Goal: Information Seeking & Learning: Find specific fact

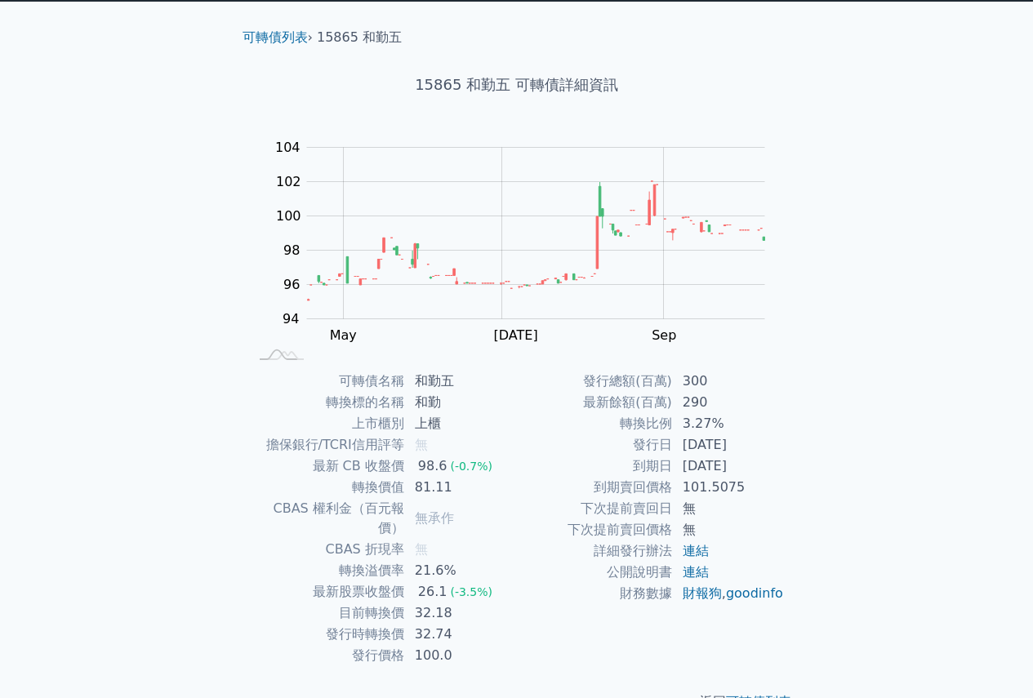
scroll to position [58, 0]
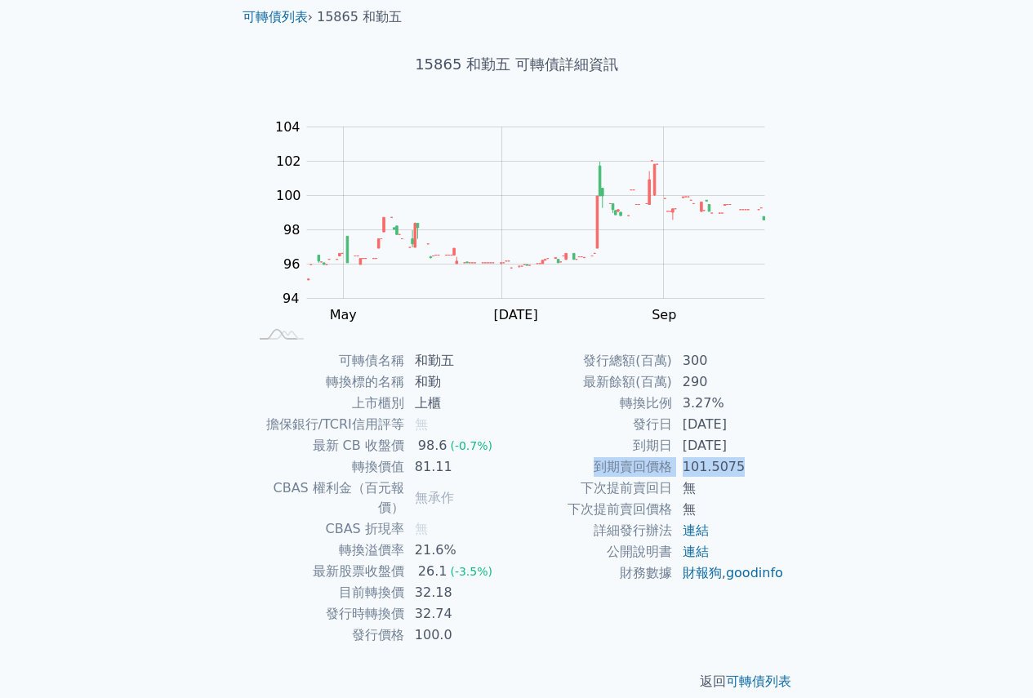
drag, startPoint x: 597, startPoint y: 468, endPoint x: 757, endPoint y: 473, distance: 160.1
click at [757, 473] on tr "到期賣回價格 101.5075" at bounding box center [651, 466] width 268 height 21
click at [737, 495] on td "無" at bounding box center [729, 488] width 112 height 21
drag, startPoint x: 165, startPoint y: 83, endPoint x: 126, endPoint y: 73, distance: 40.4
click at [164, 80] on div "可轉債列表 財務數據 可轉債列表 財務數據 登入／註冊 登入／註冊 可轉債列表 › 15865 和勤五 15865 和勤五 可轉債詳細資訊 Zoom Out …" at bounding box center [516, 330] width 1033 height 776
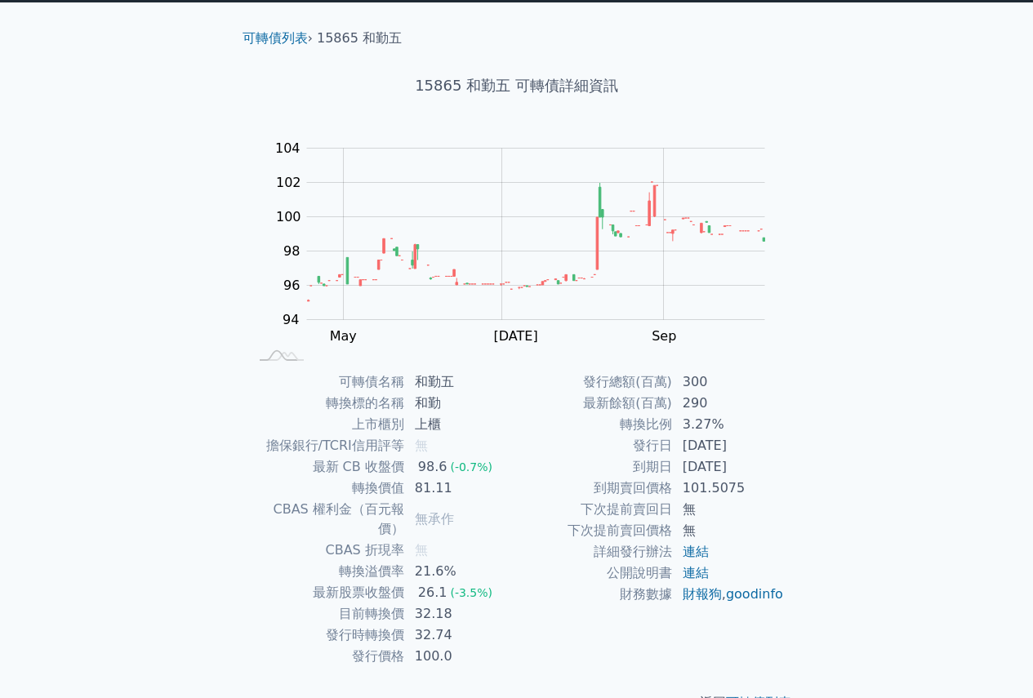
scroll to position [0, 0]
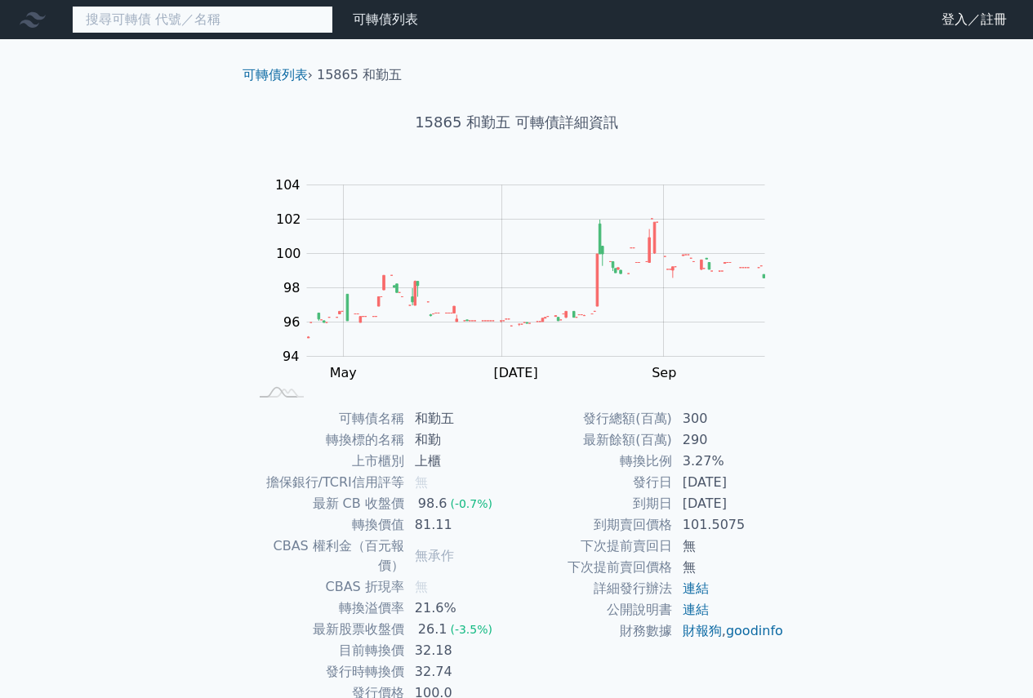
click at [195, 21] on input at bounding box center [202, 20] width 261 height 28
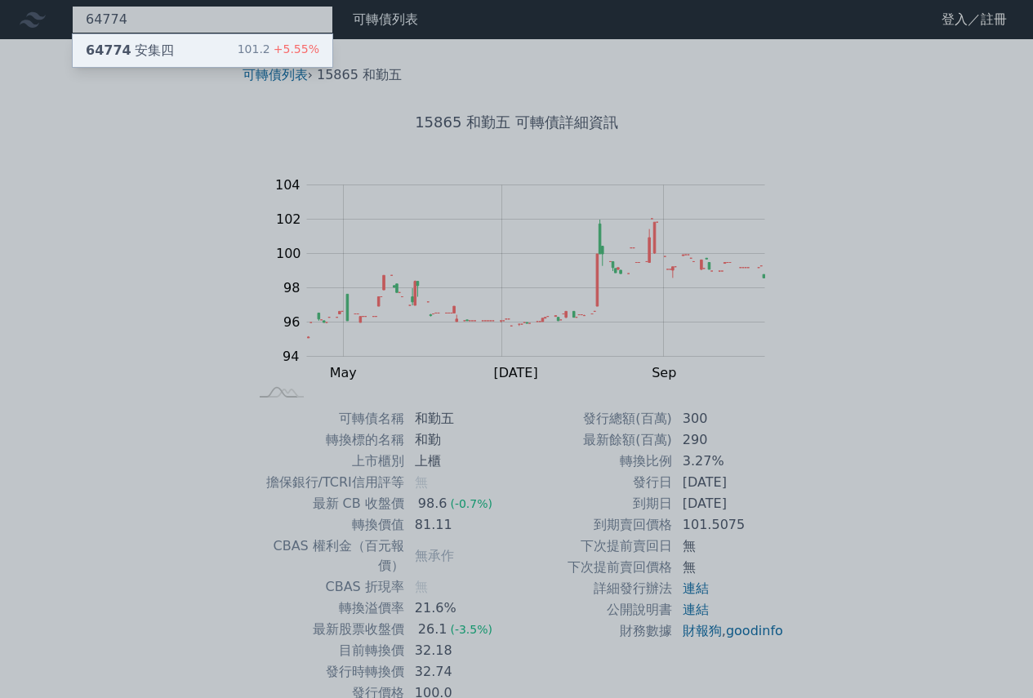
type input "64774"
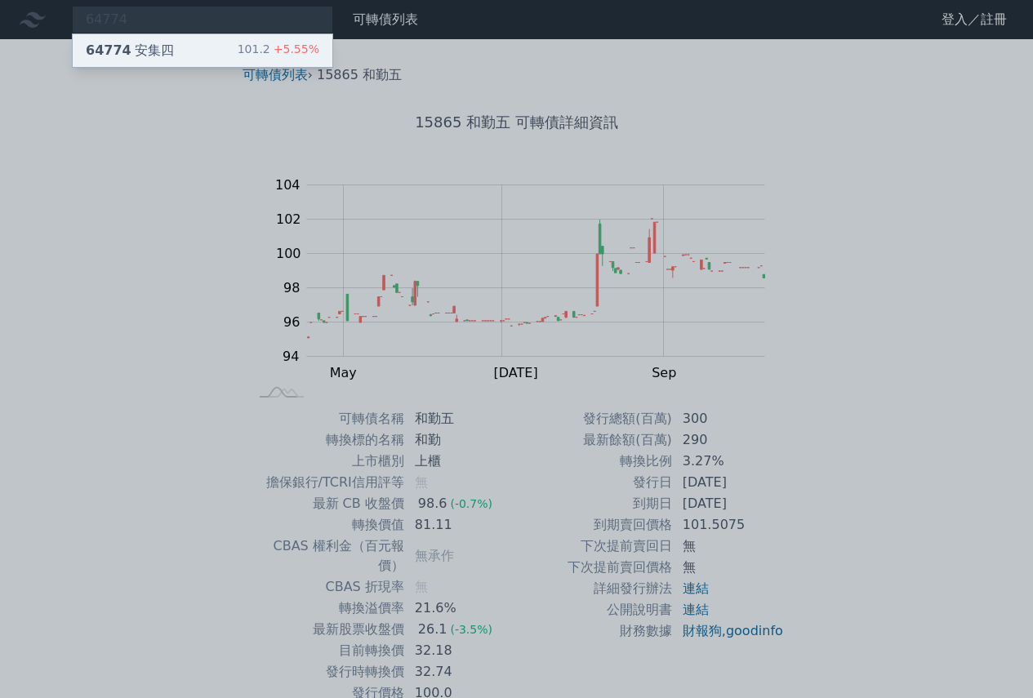
click at [172, 50] on div "64774 安集四 101.2 +5.55%" at bounding box center [203, 50] width 260 height 33
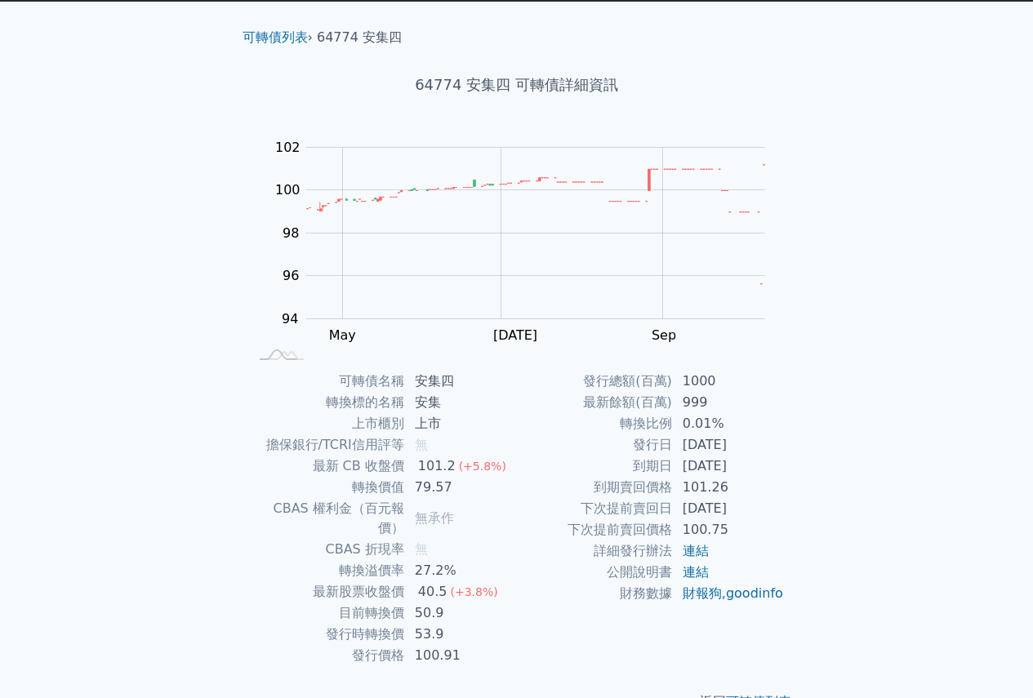
scroll to position [58, 0]
